Goal: Task Accomplishment & Management: Manage account settings

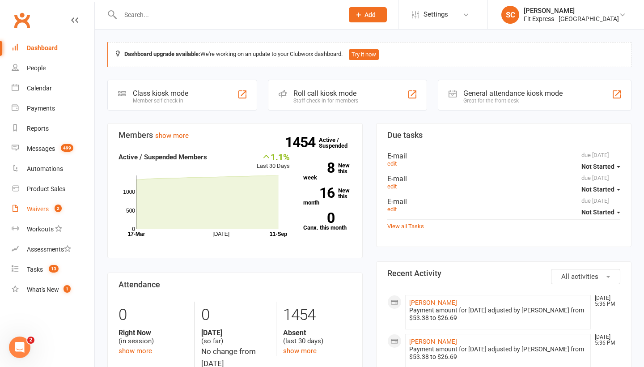
click at [40, 207] on div "Waivers" at bounding box center [38, 208] width 22 height 7
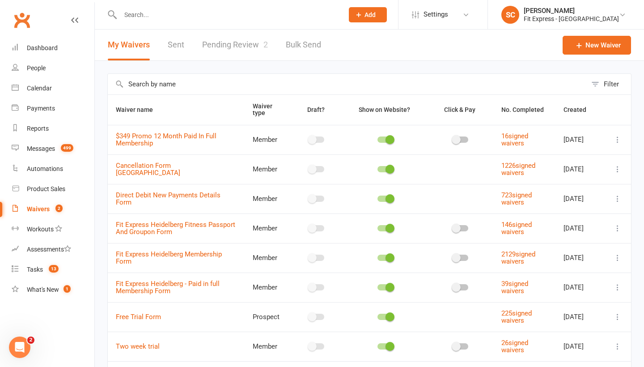
click at [245, 43] on link "Pending Review 2" at bounding box center [235, 45] width 66 height 31
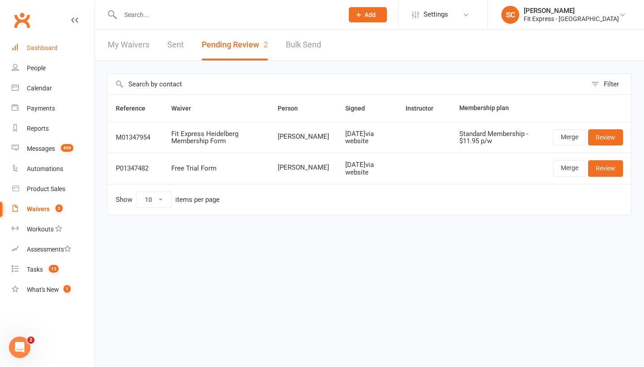
click at [42, 46] on div "Dashboard" at bounding box center [42, 47] width 31 height 7
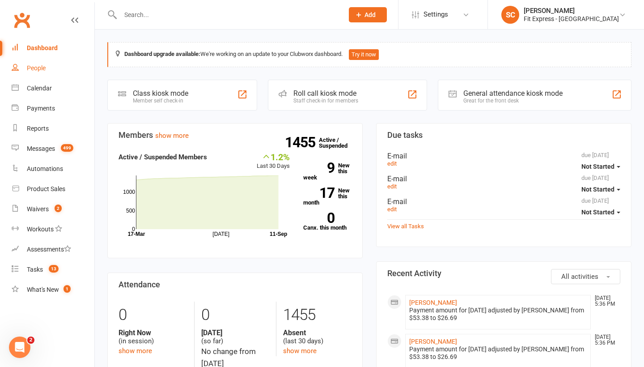
click at [41, 68] on div "People" at bounding box center [36, 67] width 19 height 7
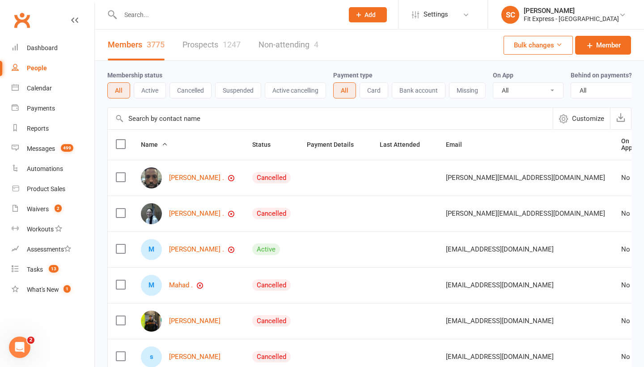
click at [149, 122] on input "text" at bounding box center [330, 118] width 445 height 21
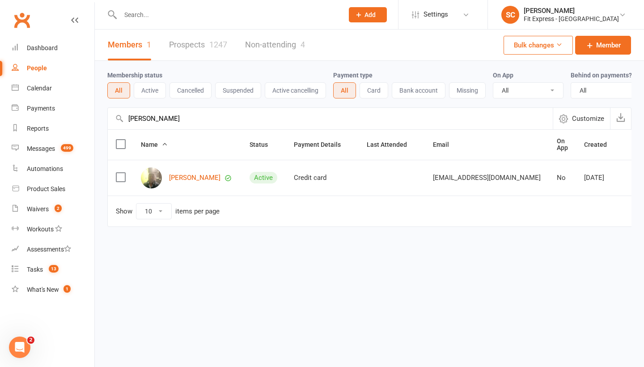
type input "Vipul"
drag, startPoint x: 153, startPoint y: 138, endPoint x: 175, endPoint y: 178, distance: 46.1
click at [175, 178] on link "Vipul Saxena" at bounding box center [194, 178] width 51 height 8
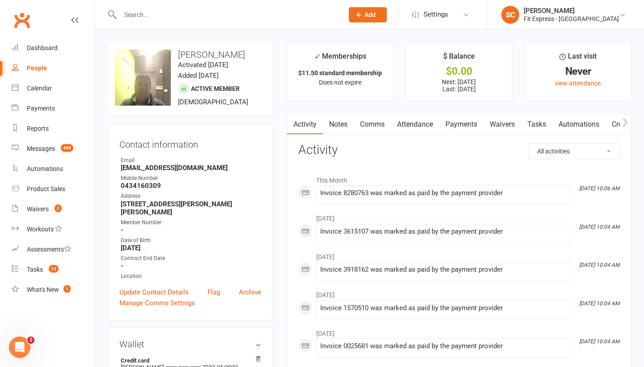
click at [503, 120] on link "Waivers" at bounding box center [503, 124] width 38 height 21
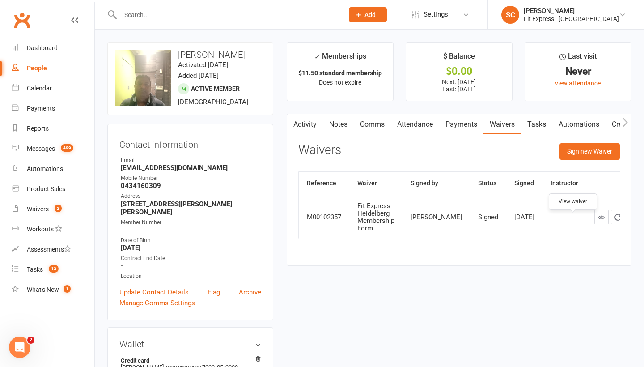
click at [598, 221] on icon at bounding box center [601, 217] width 7 height 7
click at [47, 47] on div "Dashboard" at bounding box center [42, 47] width 31 height 7
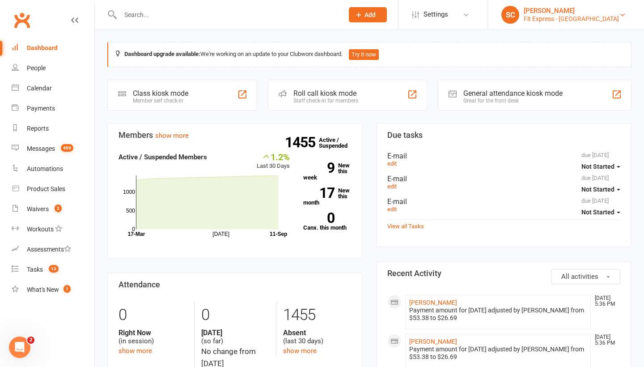
click at [575, 14] on div "Steve Condi" at bounding box center [571, 11] width 95 height 8
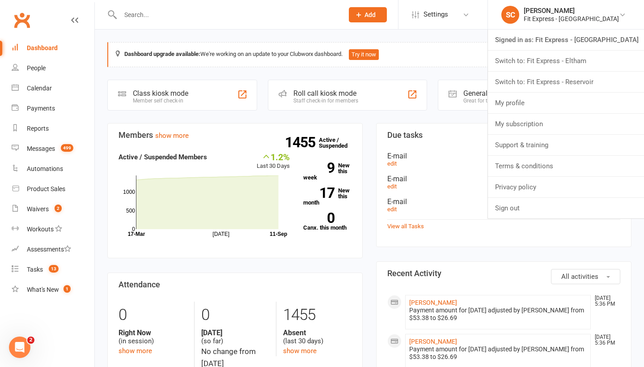
click at [561, 71] on li "Switch to: Fit Express - Eltham" at bounding box center [566, 61] width 156 height 21
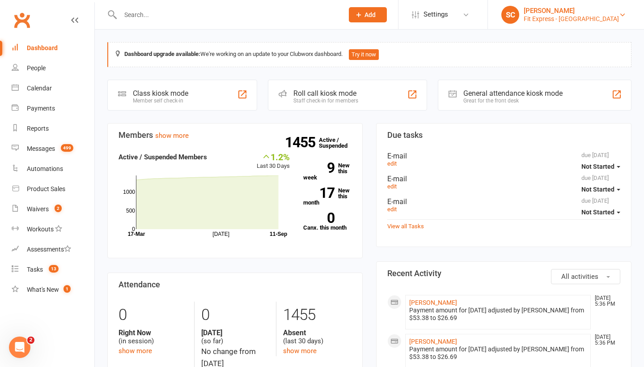
click at [560, 13] on div "Steve Condi" at bounding box center [571, 11] width 95 height 8
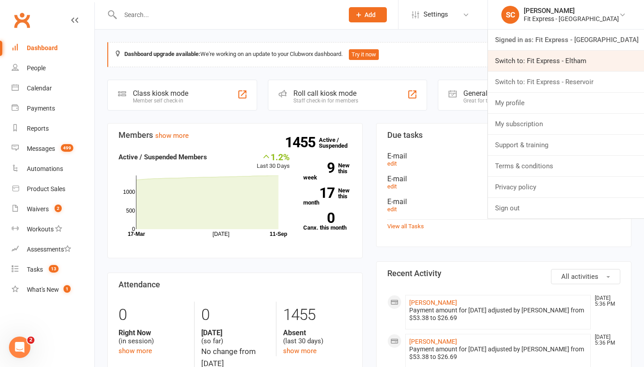
click at [552, 61] on link "Switch to: Fit Express - Eltham" at bounding box center [566, 61] width 156 height 21
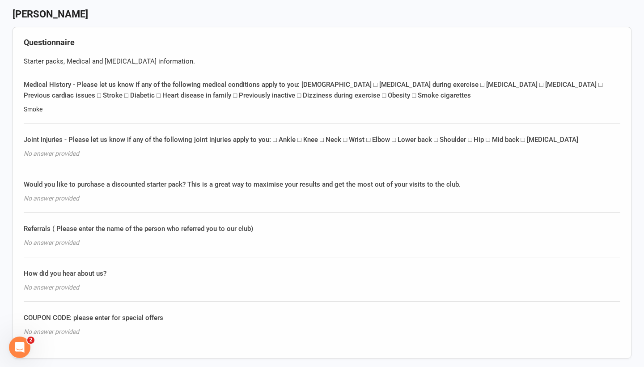
click at [290, 251] on div "Questionnaire Starter packs, Medical and [MEDICAL_DATA] information. Medical Hi…" at bounding box center [322, 193] width 619 height 332
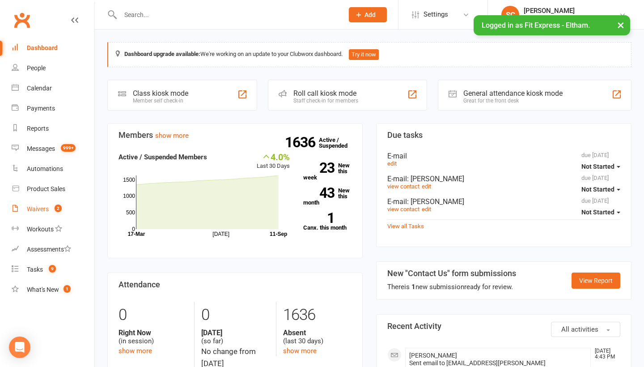
click at [39, 207] on div "Waivers" at bounding box center [38, 208] width 22 height 7
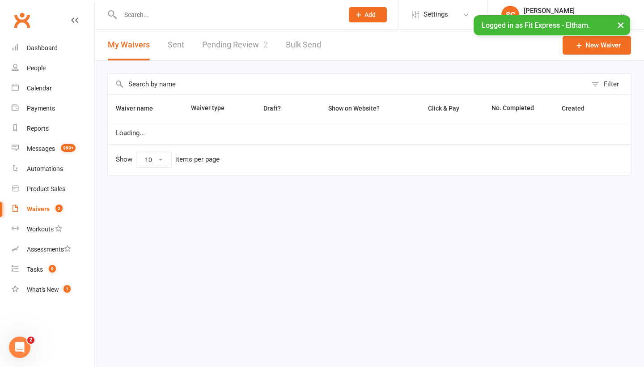
click at [228, 47] on link "Pending Review 2" at bounding box center [235, 45] width 66 height 31
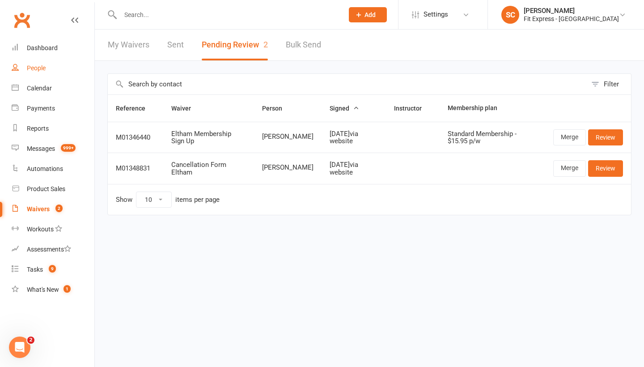
click at [32, 64] on div "People" at bounding box center [36, 67] width 19 height 7
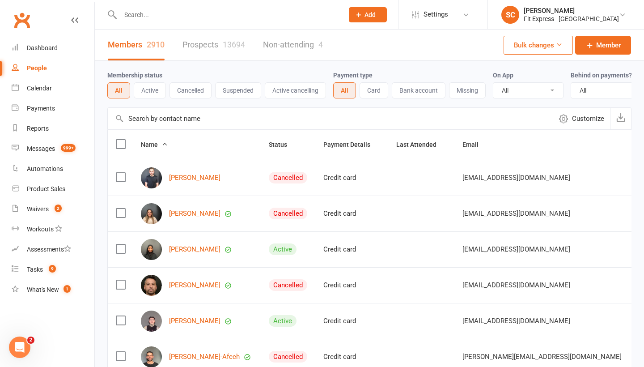
click at [164, 118] on input "text" at bounding box center [330, 118] width 445 height 21
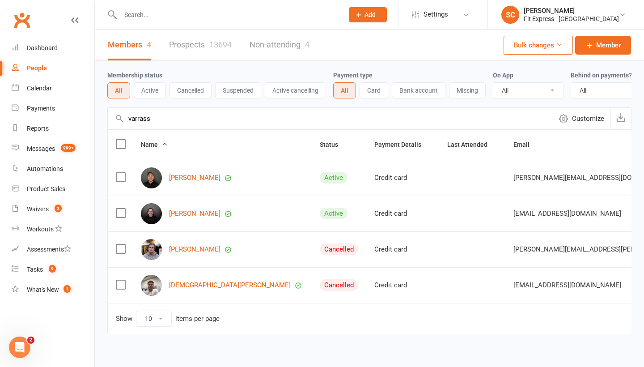
type input "arras's"
drag, startPoint x: 164, startPoint y: 118, endPoint x: 184, endPoint y: 214, distance: 98.8
click at [184, 214] on link "Stephanie Varrasso" at bounding box center [194, 214] width 51 height 8
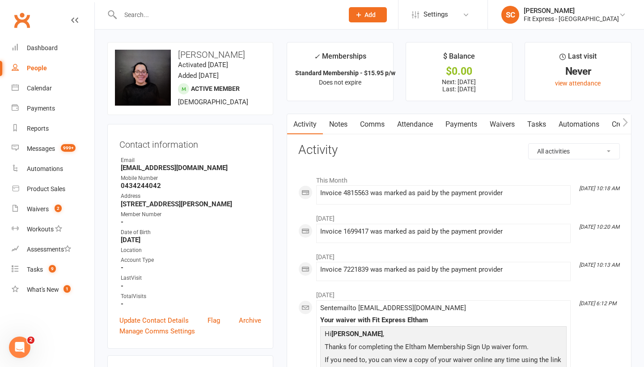
click at [505, 125] on link "Waivers" at bounding box center [503, 124] width 38 height 21
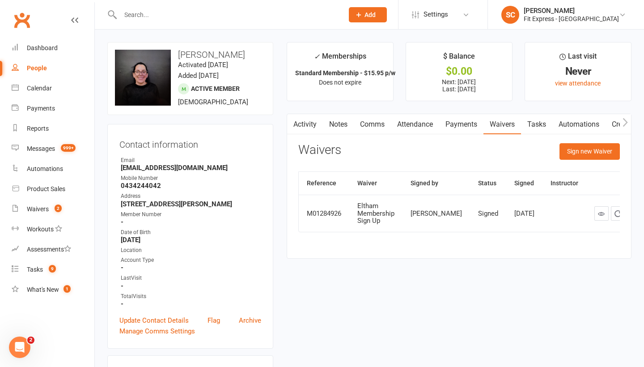
click at [461, 124] on link "Payments" at bounding box center [461, 124] width 44 height 21
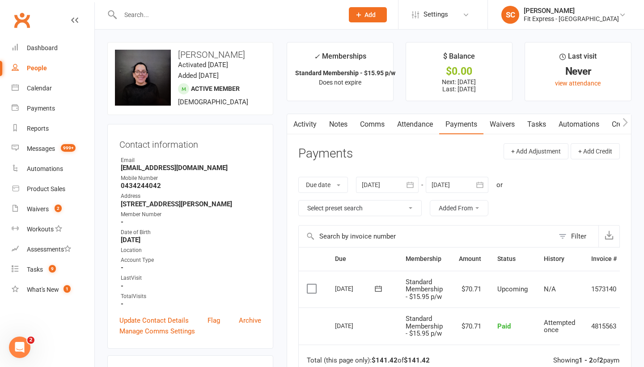
click at [413, 186] on icon "button" at bounding box center [410, 184] width 9 height 9
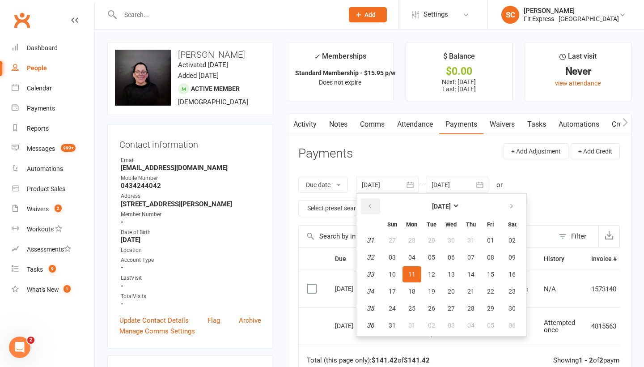
click at [368, 203] on button "button" at bounding box center [370, 206] width 19 height 16
click at [389, 273] on button "15" at bounding box center [392, 274] width 19 height 16
type input "15 Jun 2025"
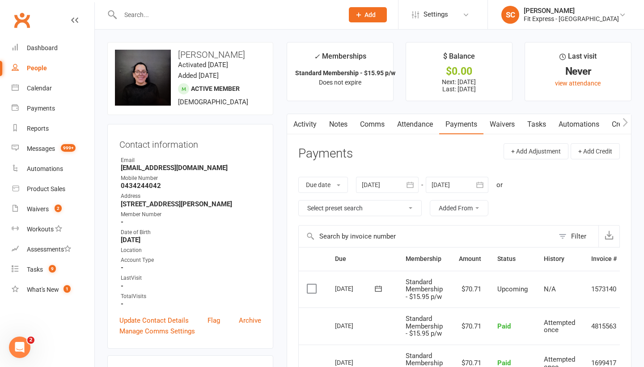
click at [37, 63] on link "People" at bounding box center [53, 68] width 83 height 20
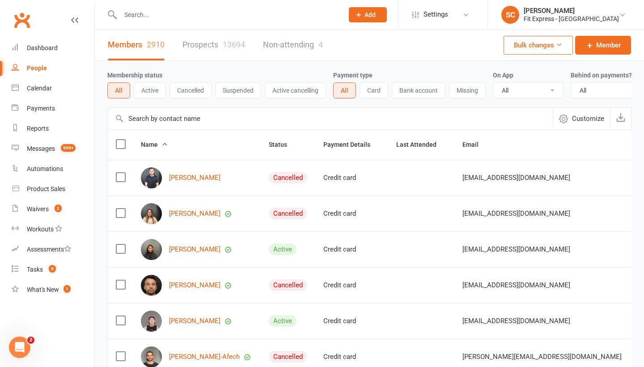
click at [150, 118] on input "text" at bounding box center [330, 118] width 445 height 21
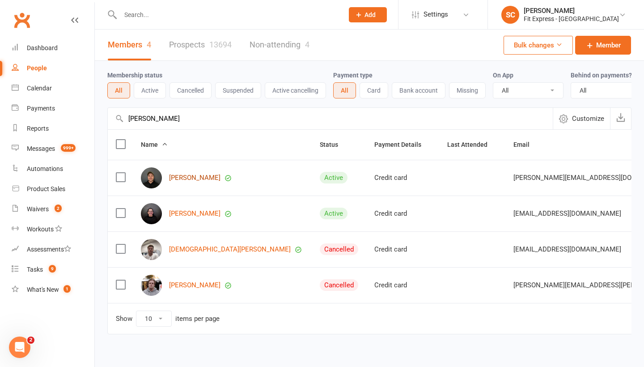
type input "varrasso"
click at [183, 176] on link "Renato Varrasso" at bounding box center [194, 178] width 51 height 8
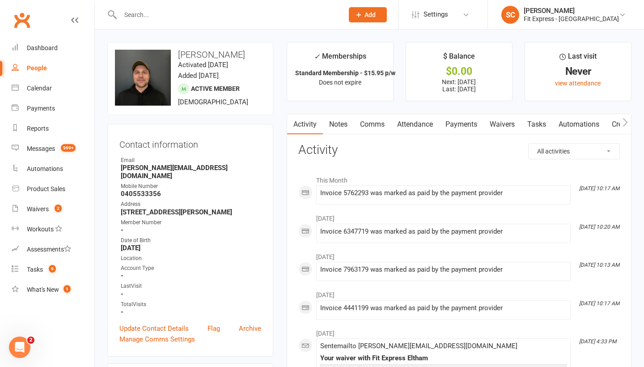
click at [503, 128] on link "Waivers" at bounding box center [503, 124] width 38 height 21
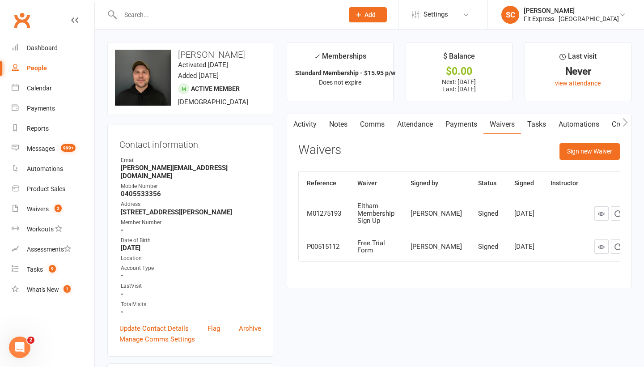
click at [456, 128] on link "Payments" at bounding box center [461, 124] width 44 height 21
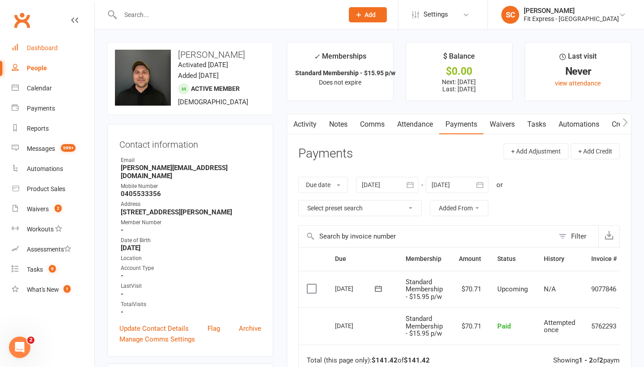
click at [38, 48] on div "Dashboard" at bounding box center [42, 47] width 31 height 7
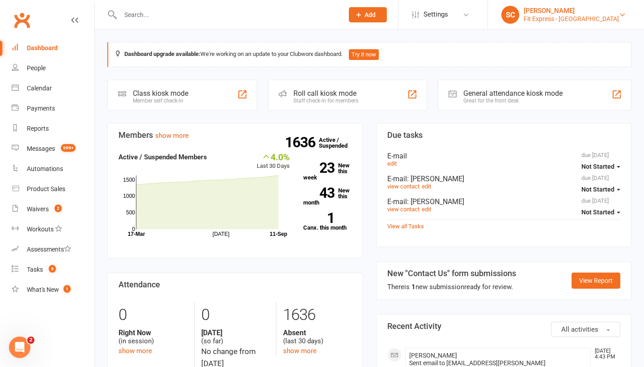
click at [577, 17] on div "Fit Express - Eltham" at bounding box center [571, 19] width 95 height 8
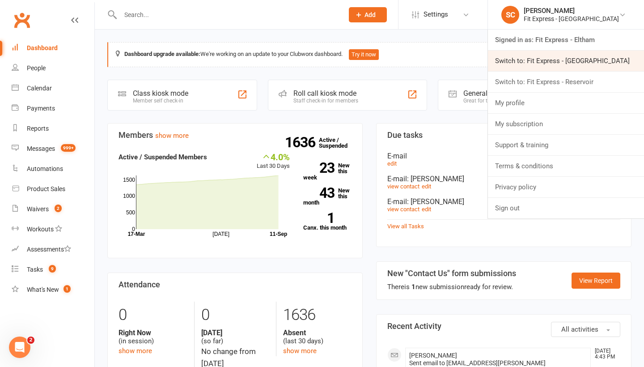
click at [566, 57] on link "Switch to: Fit Express - Heidelberg" at bounding box center [566, 61] width 156 height 21
